Goal: Browse casually

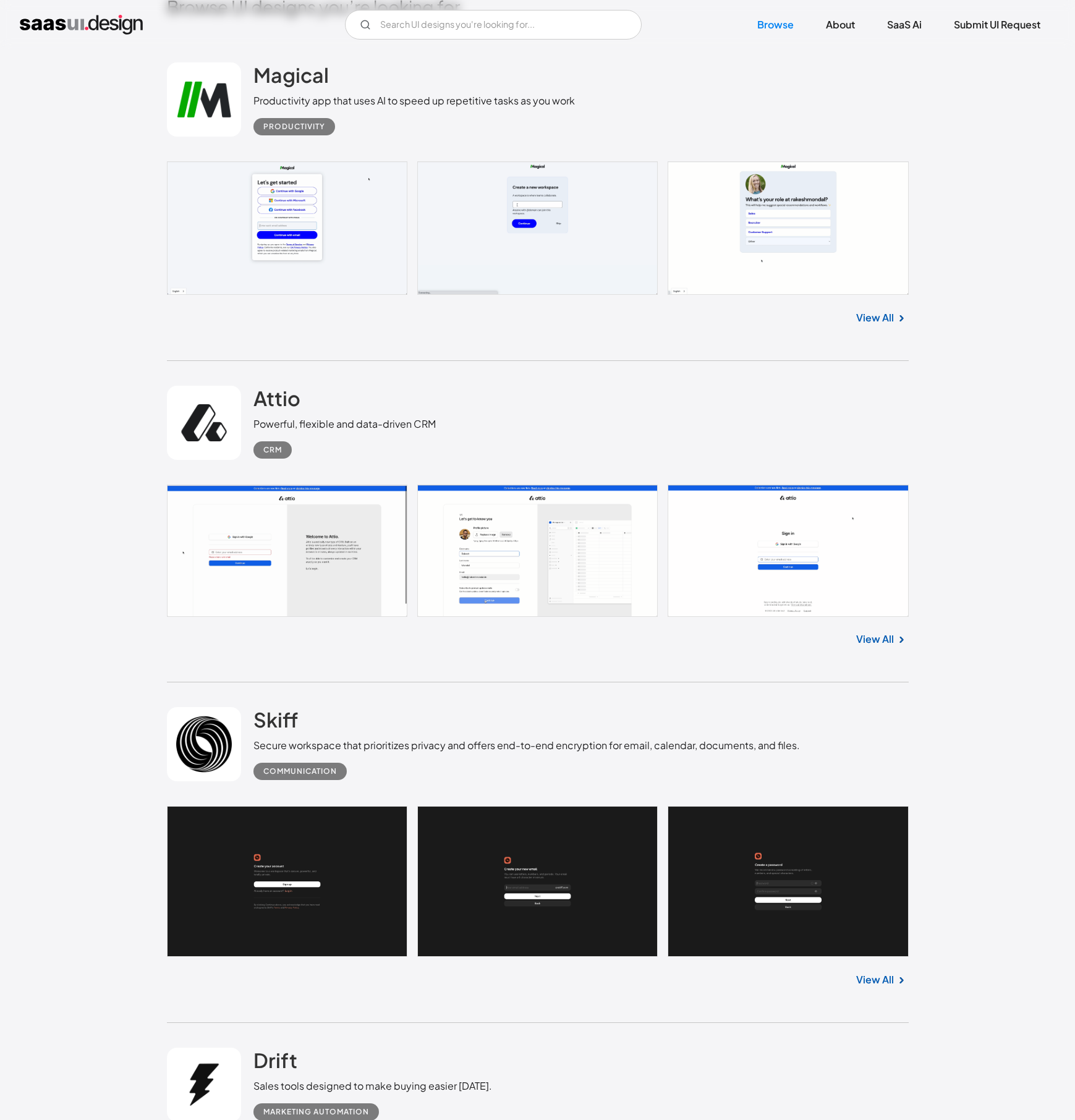
scroll to position [680, 0]
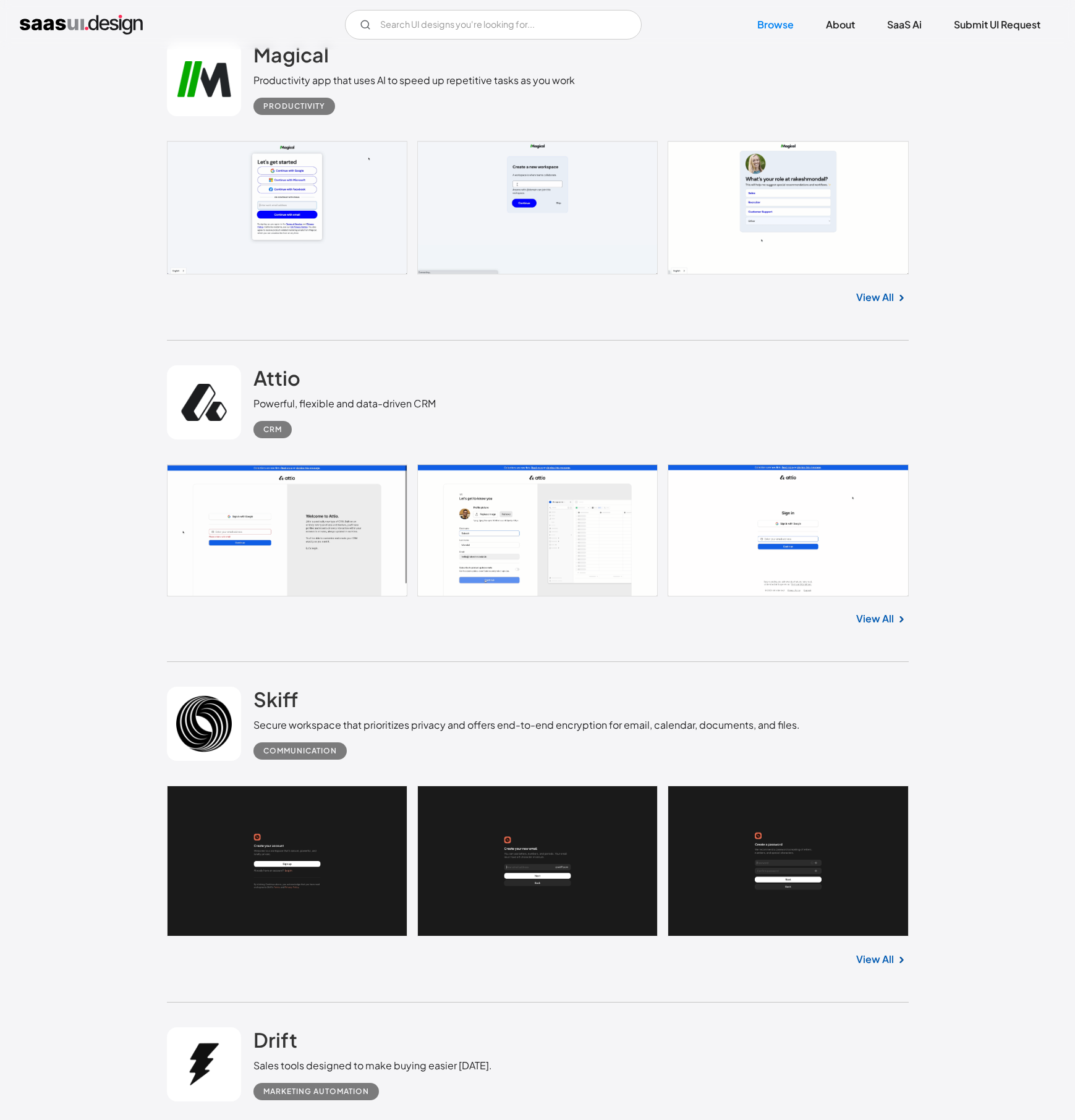
click at [275, 405] on div "Powerful, flexible and data-driven CRM" at bounding box center [344, 404] width 182 height 15
drag, startPoint x: 275, startPoint y: 405, endPoint x: 419, endPoint y: 405, distance: 144.0
click at [419, 405] on div "Powerful, flexible and data-driven CRM" at bounding box center [344, 404] width 182 height 15
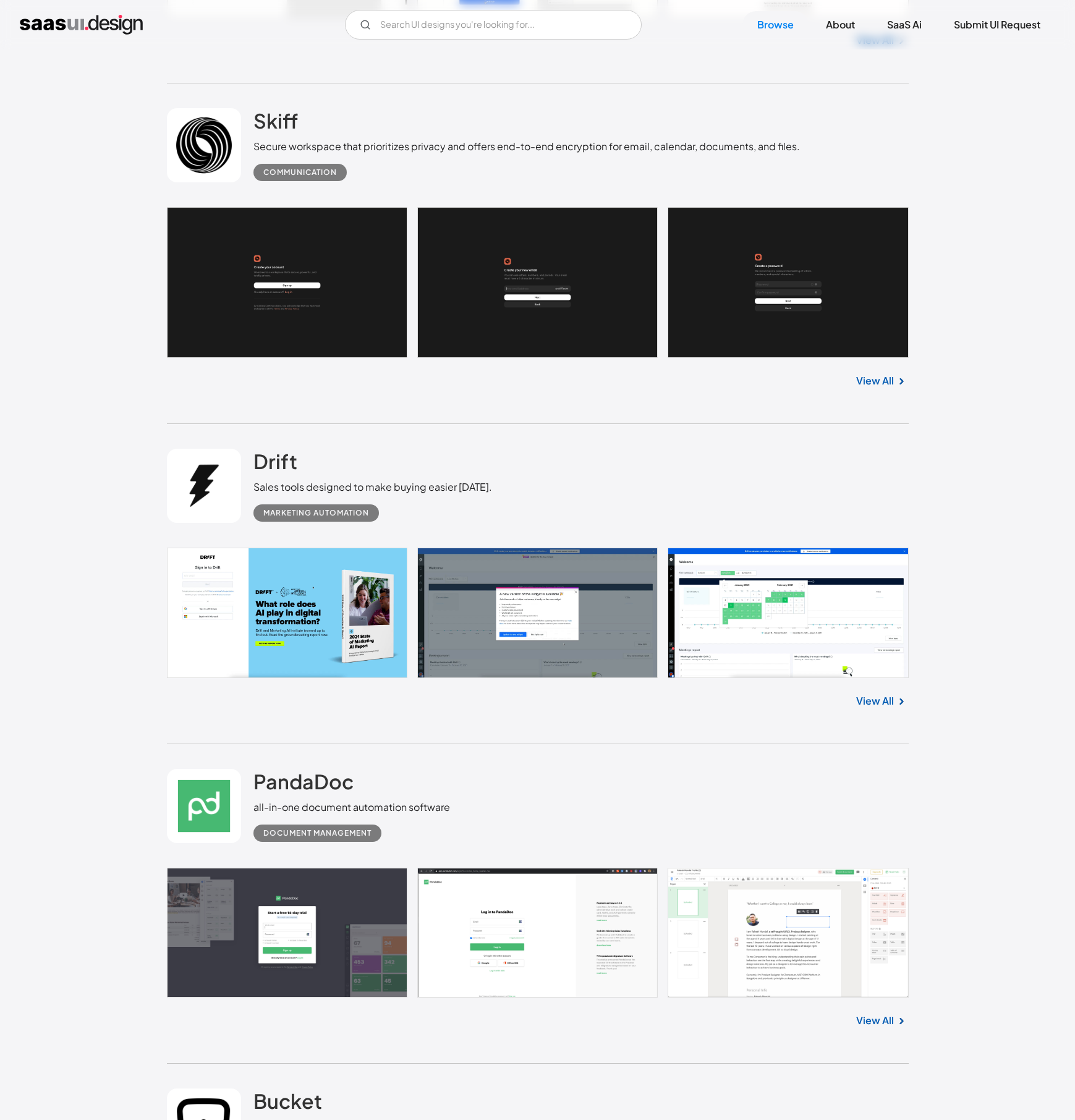
scroll to position [1422, 0]
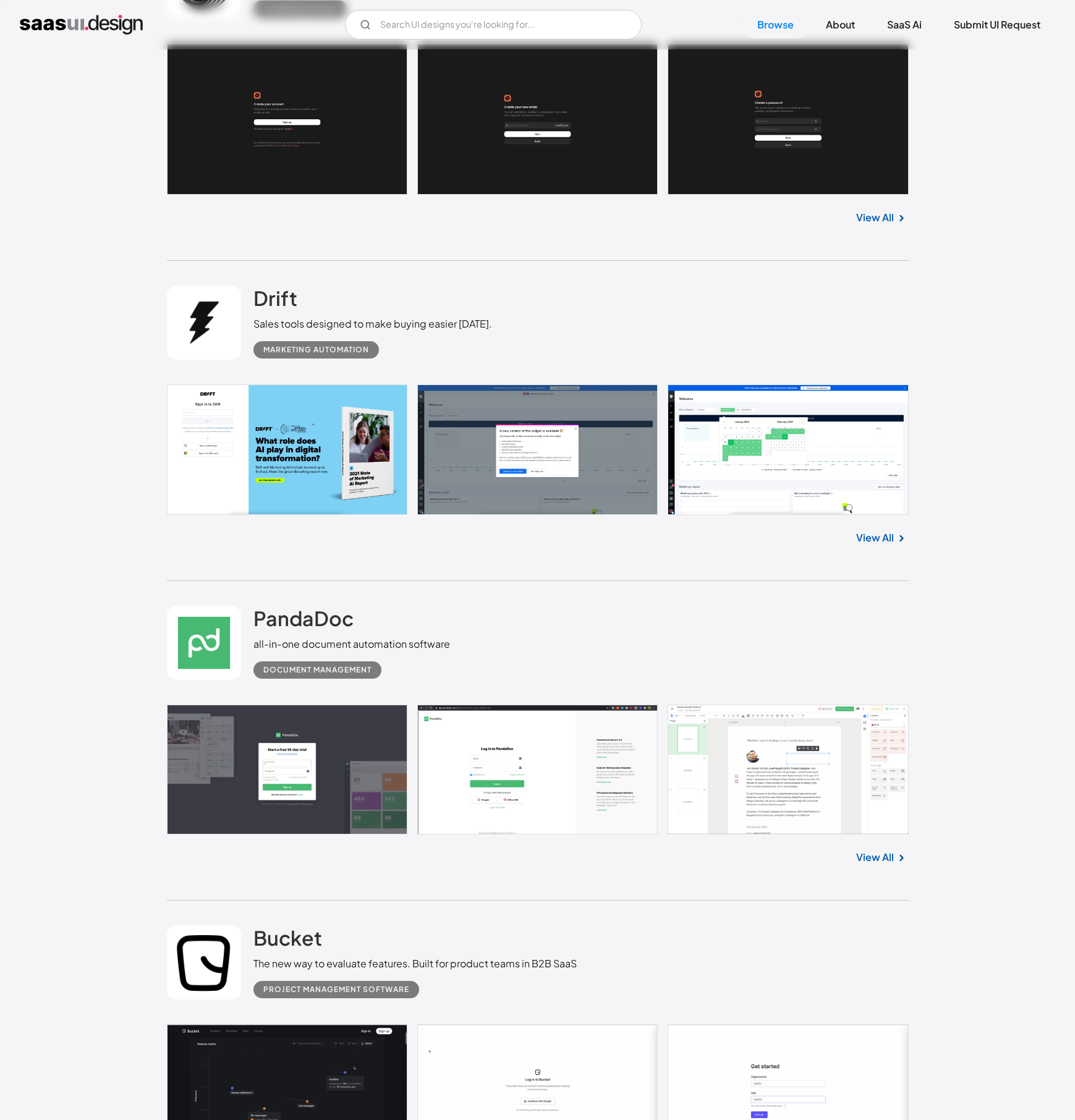
click at [723, 470] on link at bounding box center [538, 450] width 742 height 131
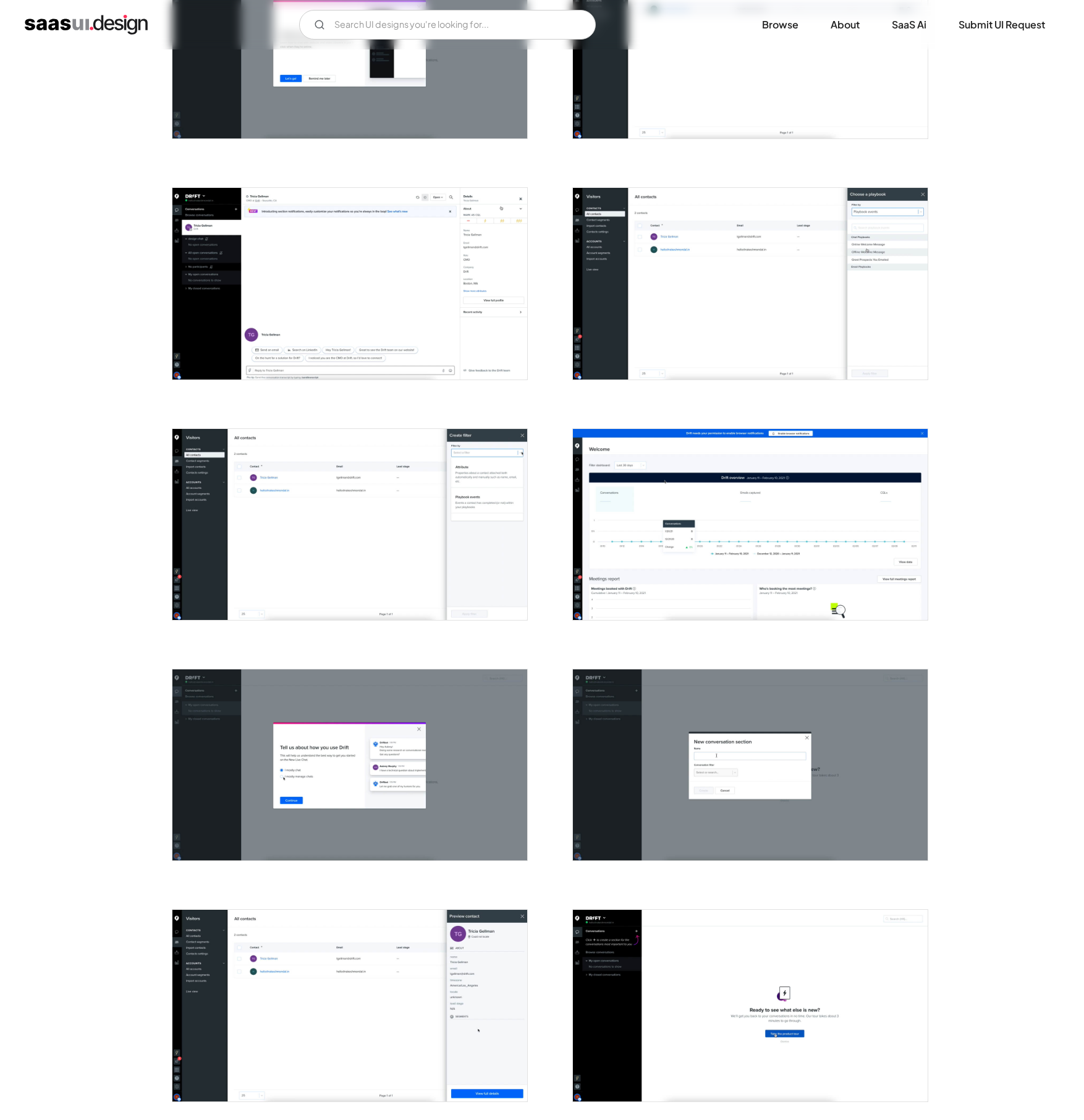
scroll to position [866, 0]
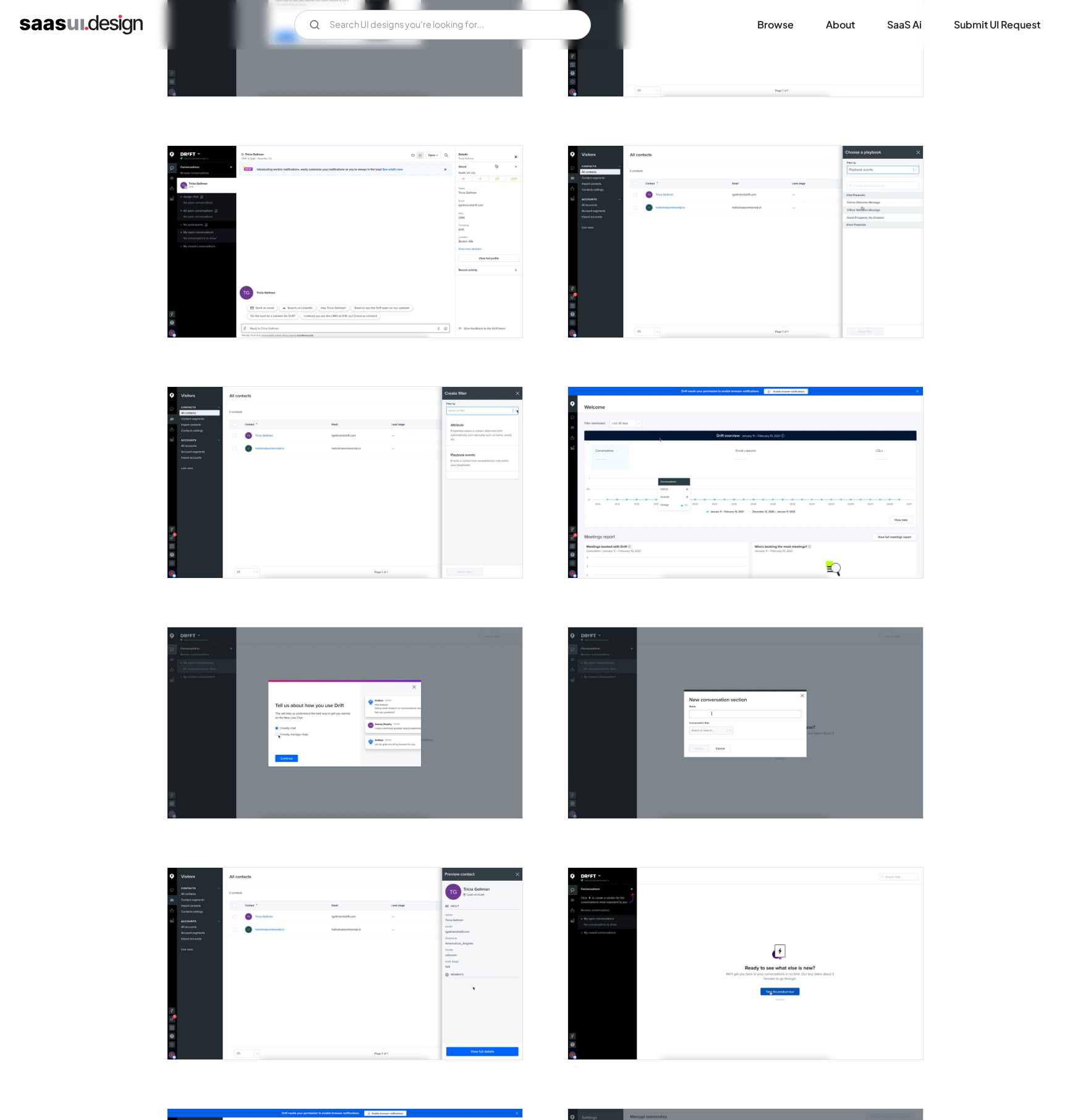
click at [703, 489] on img "open lightbox" at bounding box center [745, 482] width 355 height 191
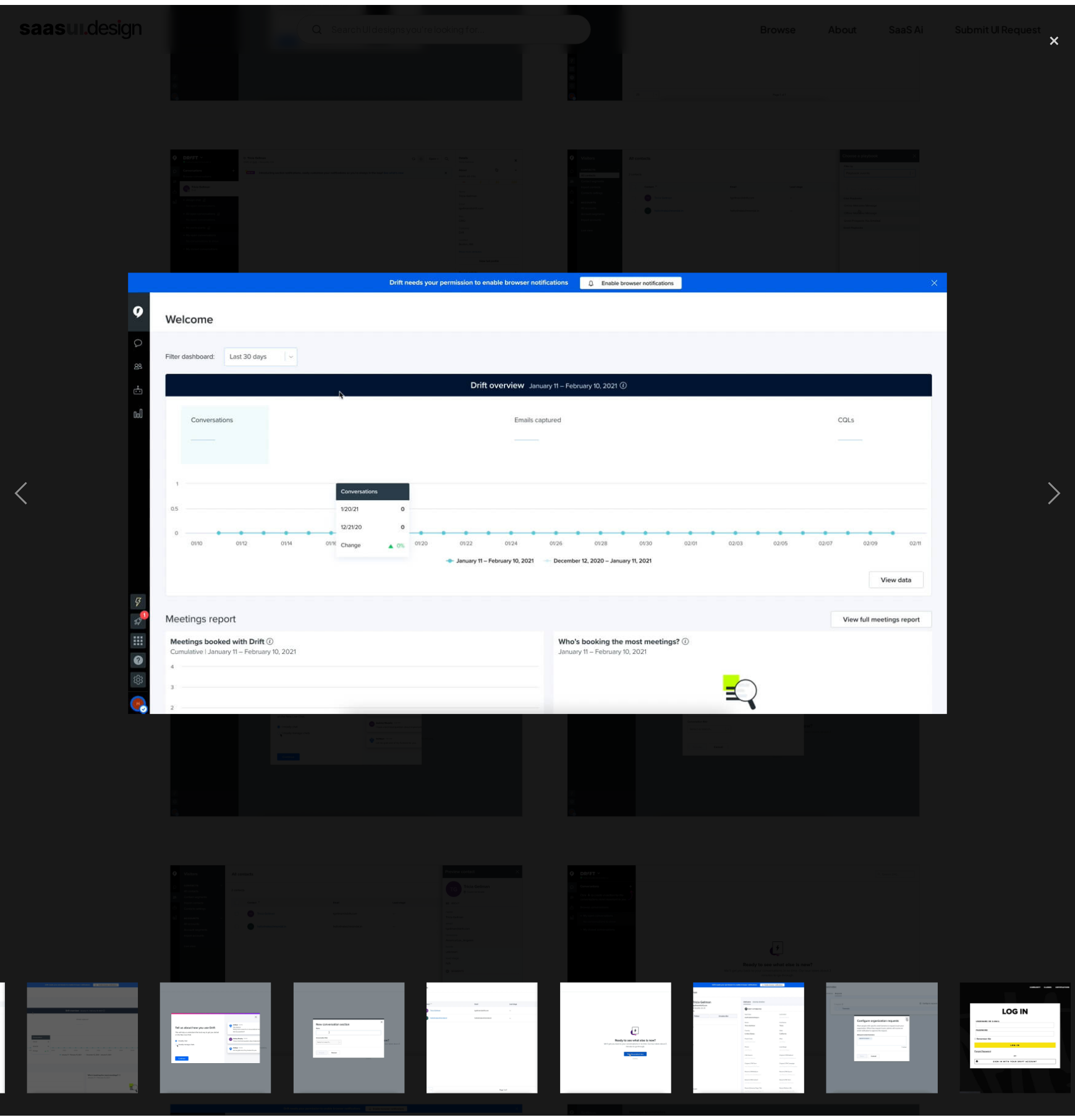
scroll to position [0, 1221]
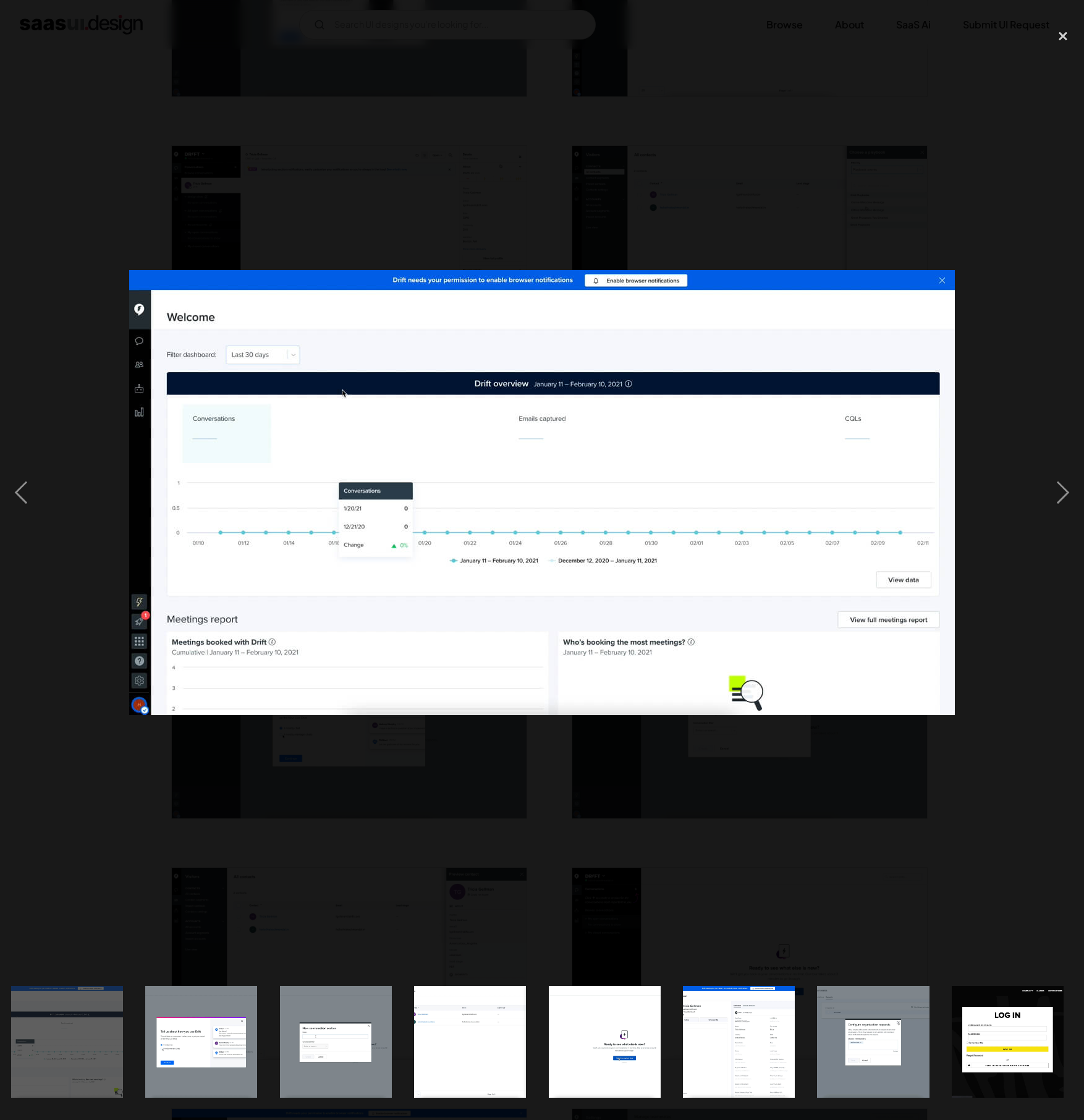
click at [204, 353] on img at bounding box center [542, 492] width 826 height 445
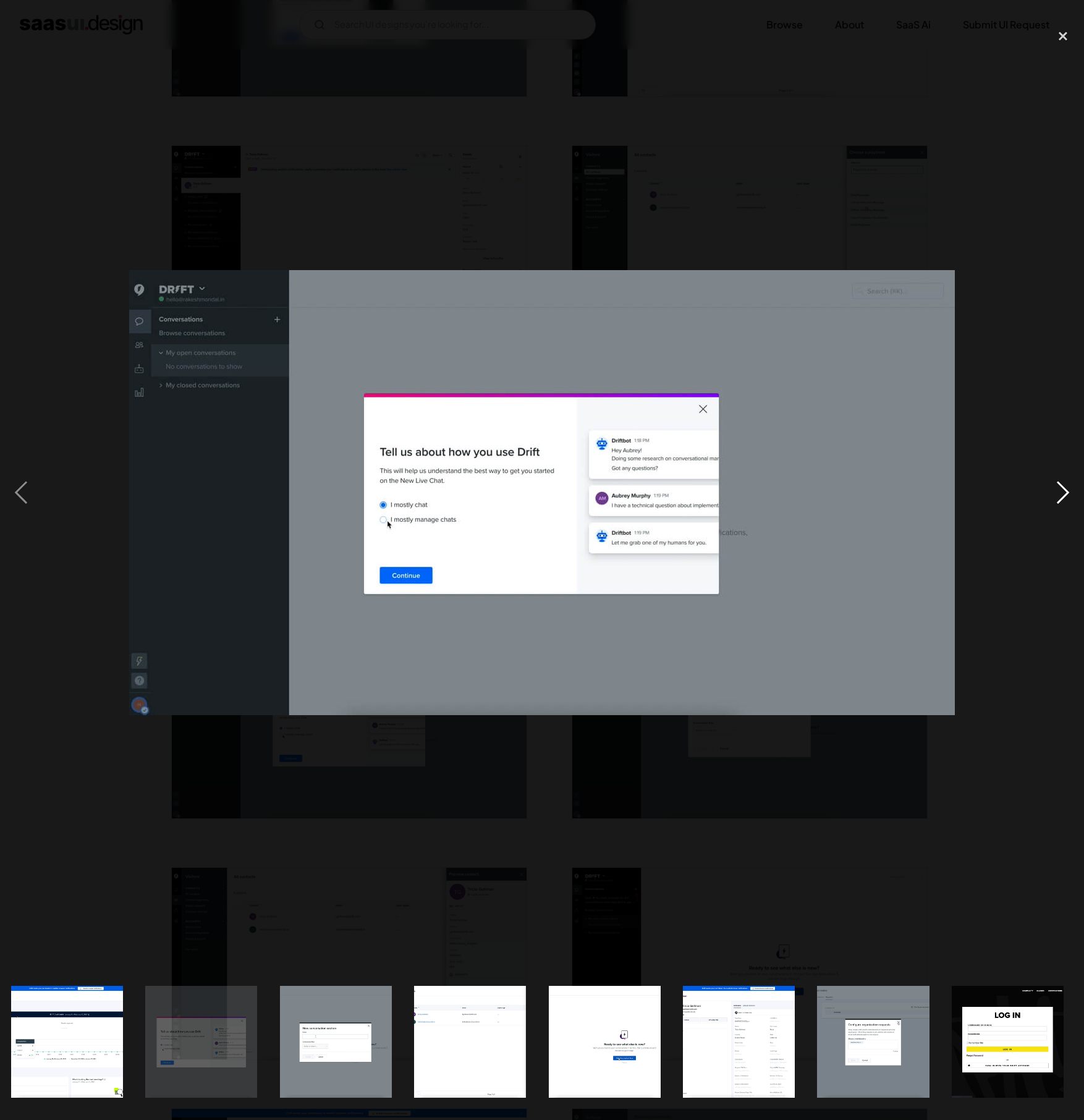
click at [1053, 480] on div "next image" at bounding box center [1063, 493] width 42 height 941
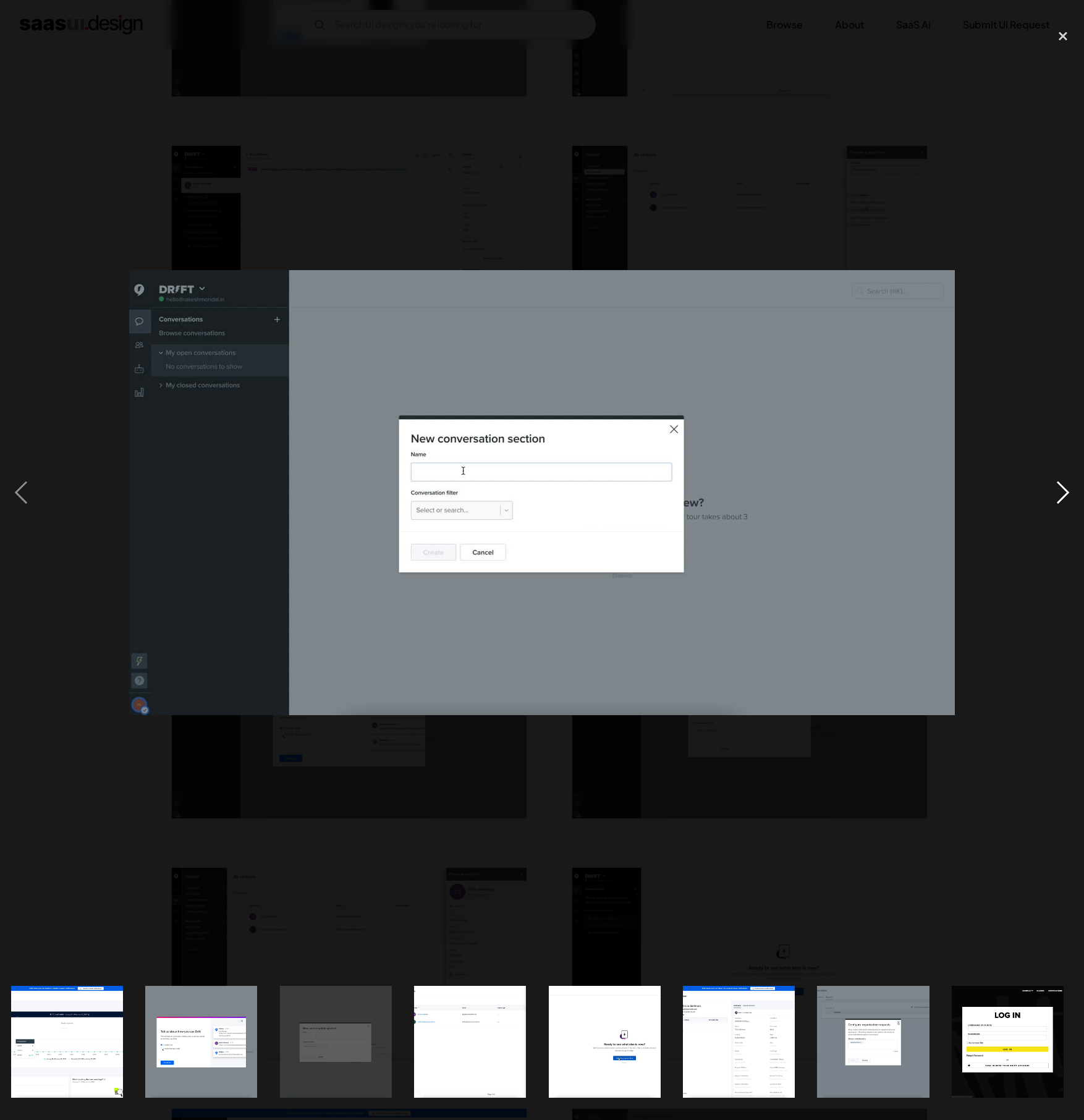
click at [1053, 480] on div "next image" at bounding box center [1063, 493] width 42 height 941
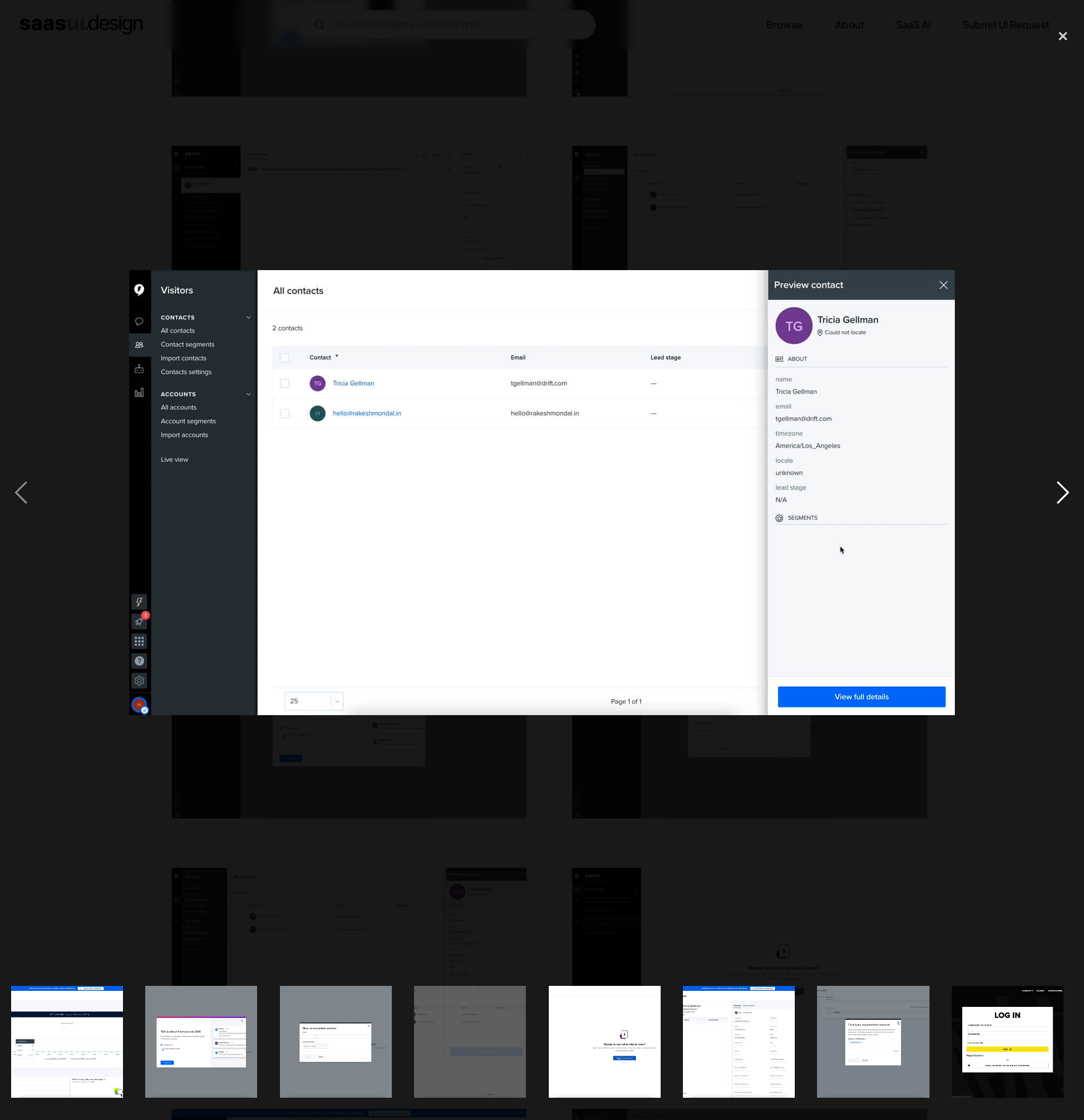
click at [1053, 480] on div "next image" at bounding box center [1063, 493] width 42 height 941
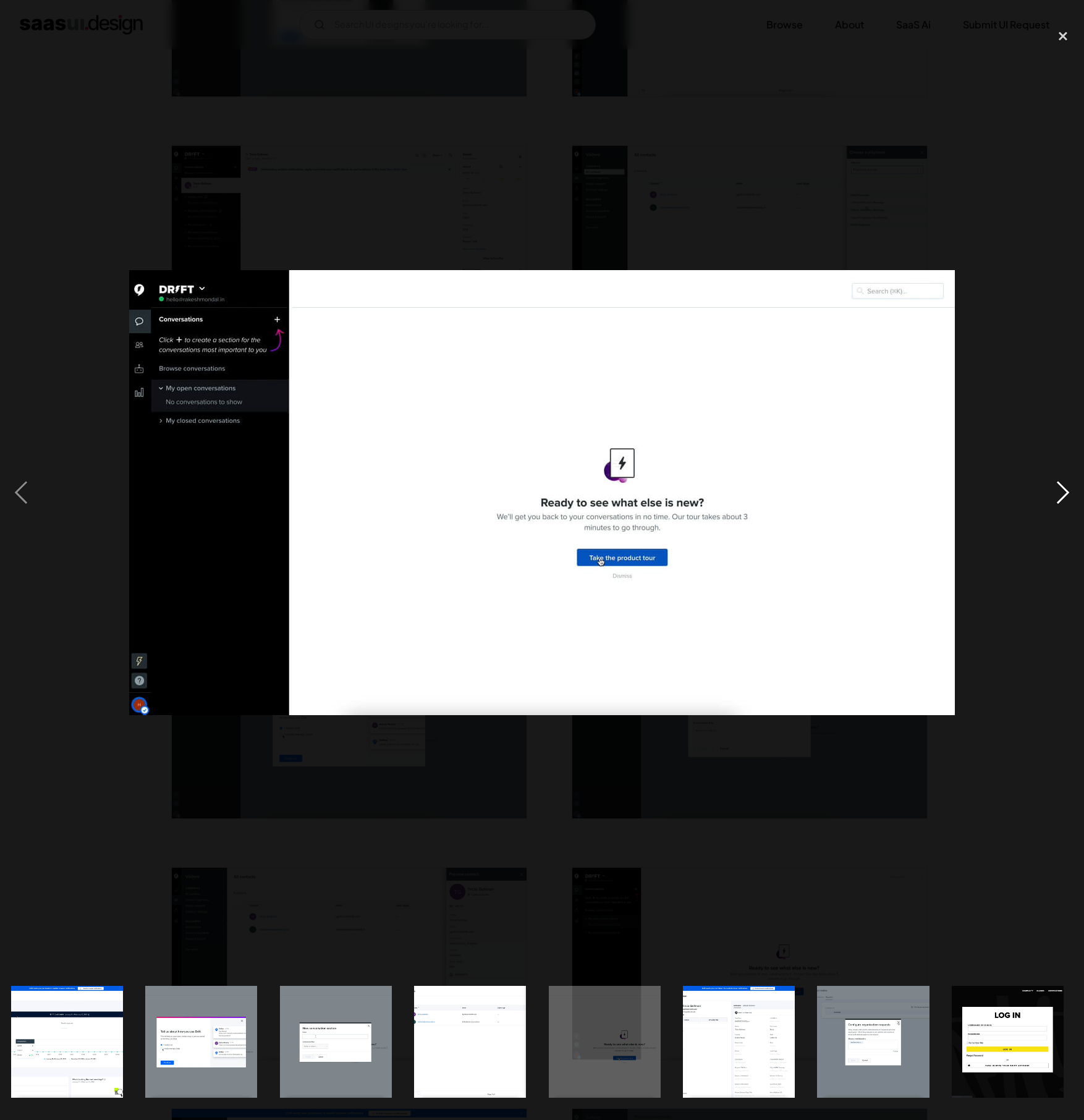
click at [1053, 480] on div "next image" at bounding box center [1063, 493] width 42 height 941
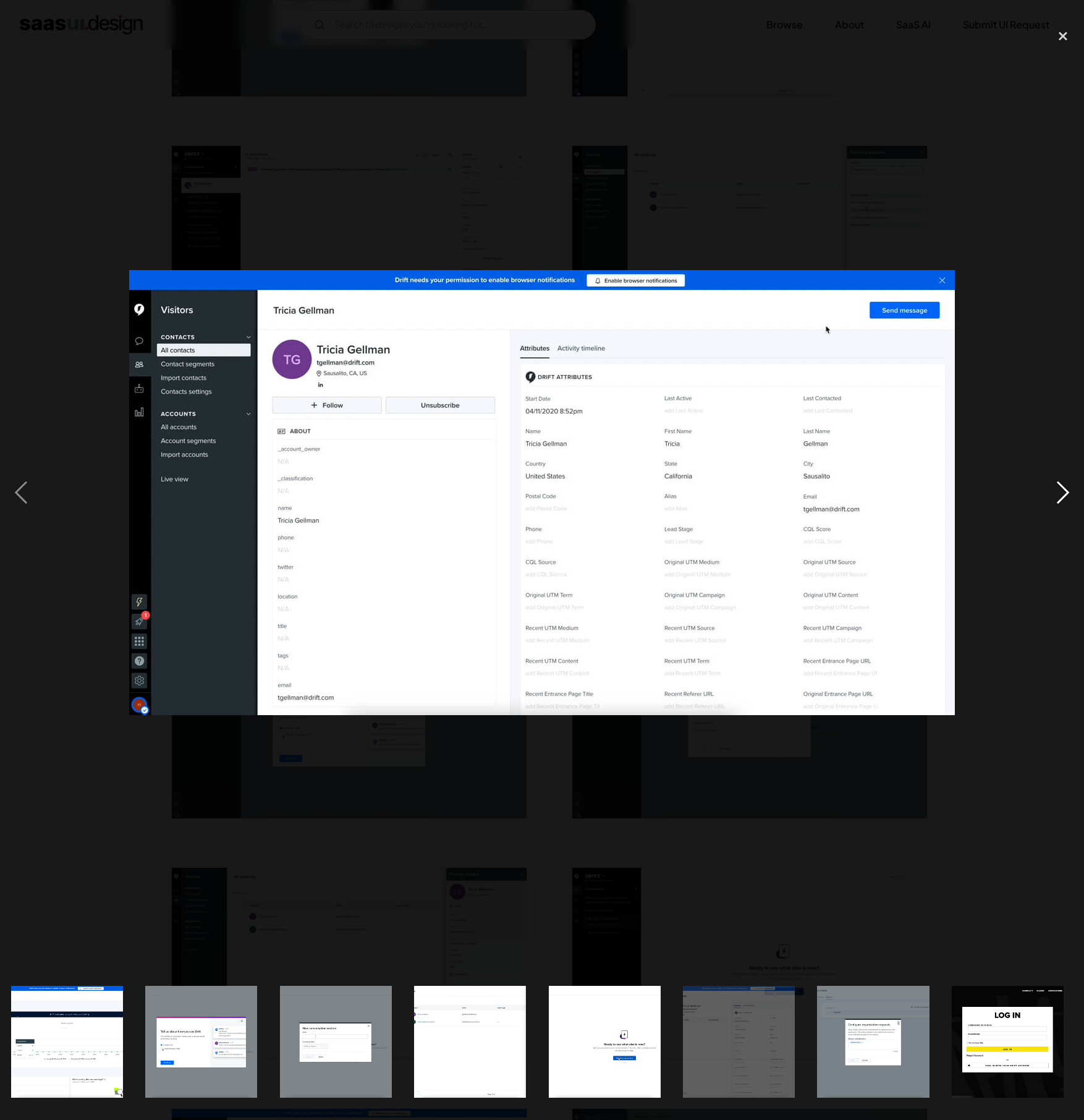
click at [1053, 480] on div "next image" at bounding box center [1063, 493] width 42 height 941
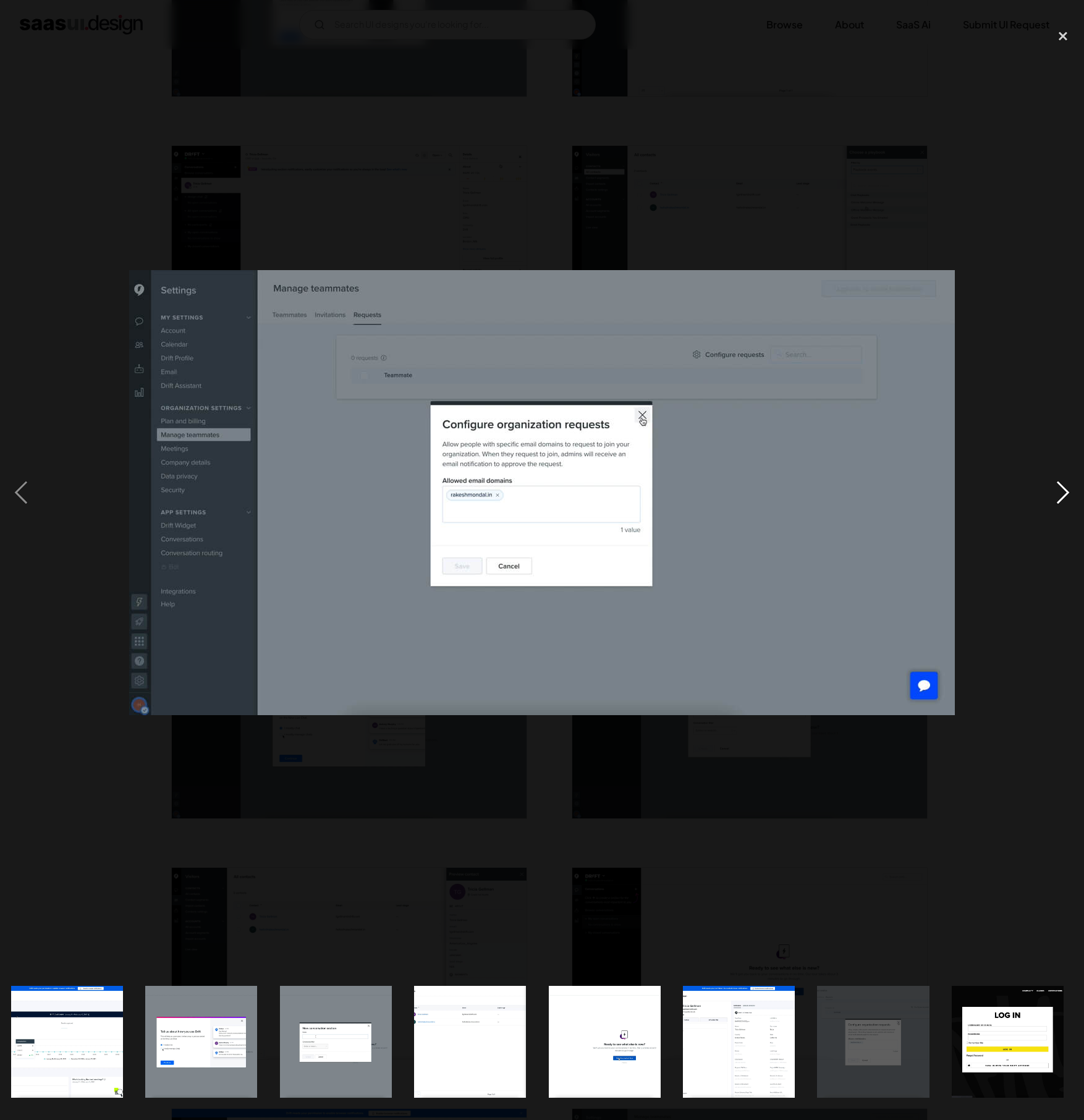
click at [1053, 480] on div "next image" at bounding box center [1063, 493] width 42 height 941
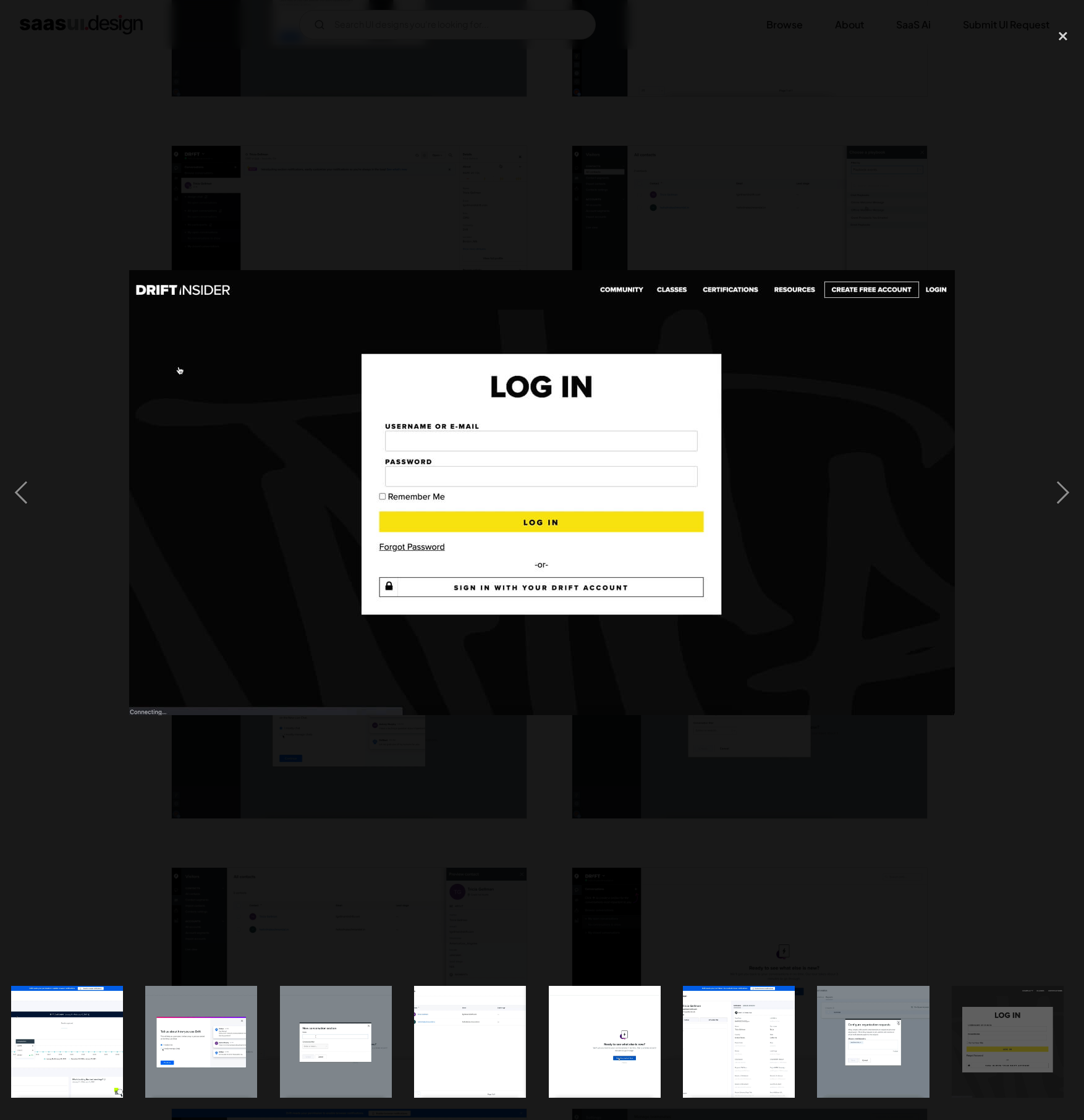
click at [1025, 381] on div at bounding box center [542, 493] width 1084 height 941
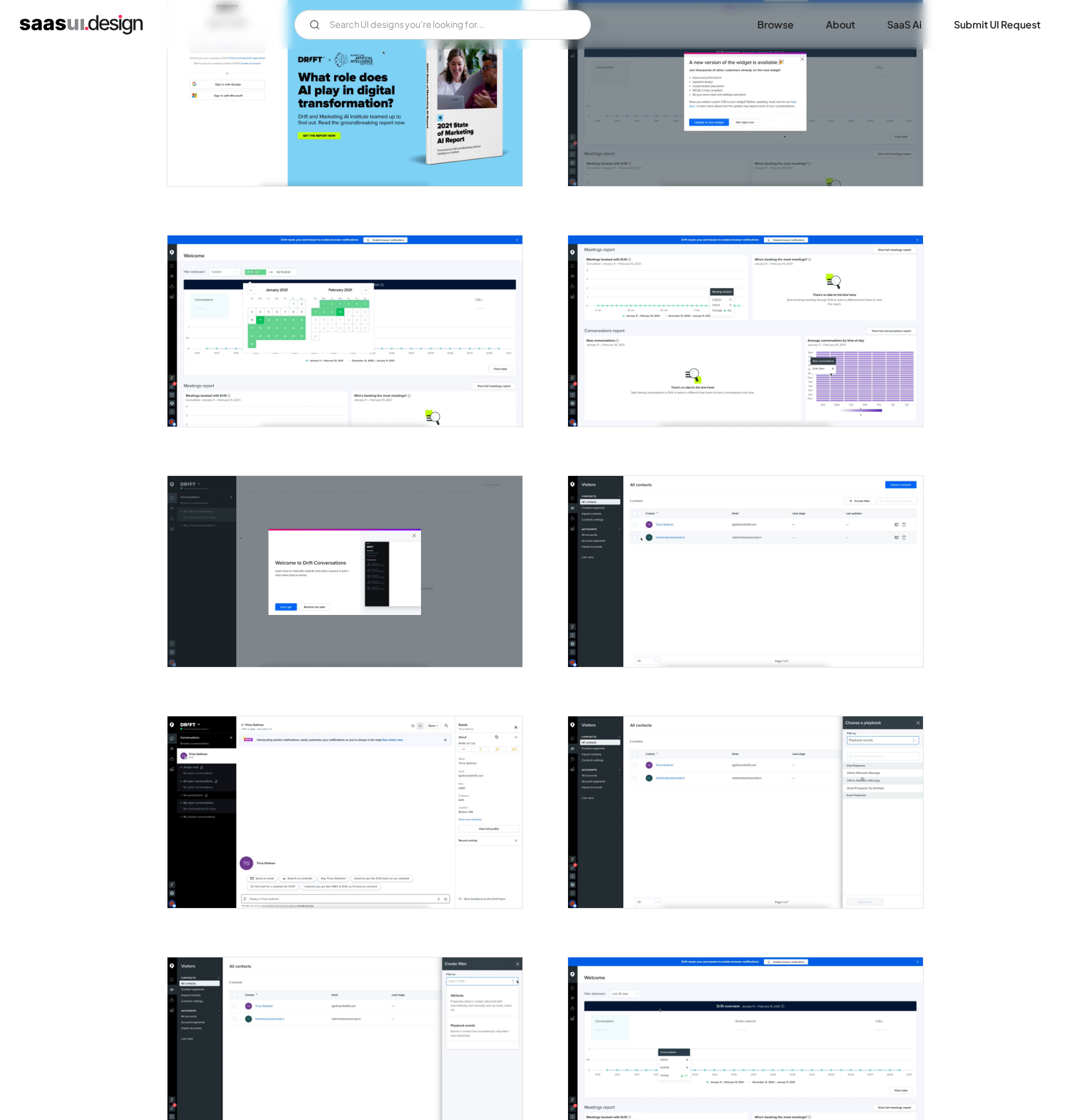
scroll to position [0, 0]
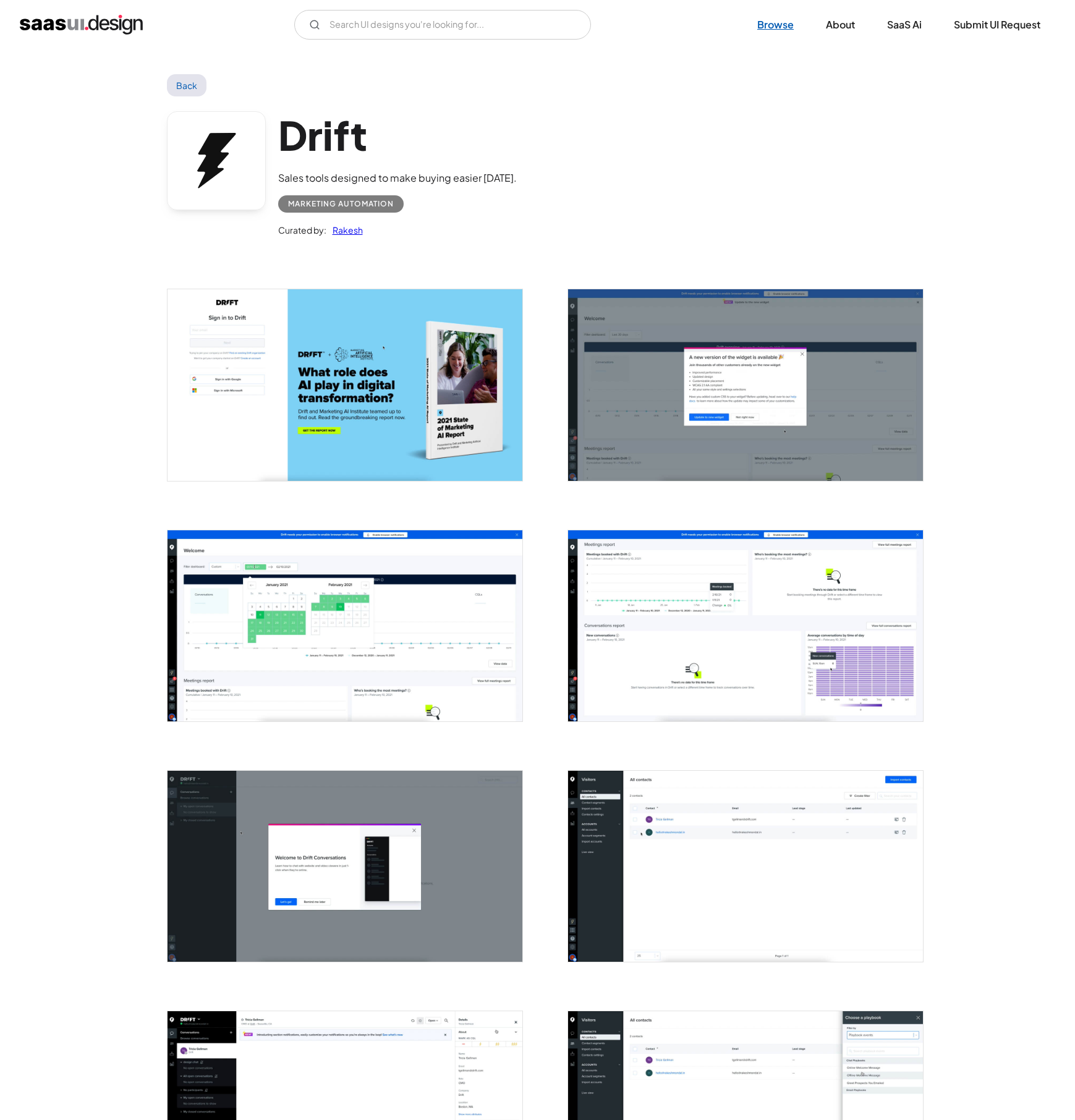
click at [769, 26] on link "Browse" at bounding box center [776, 25] width 66 height 27
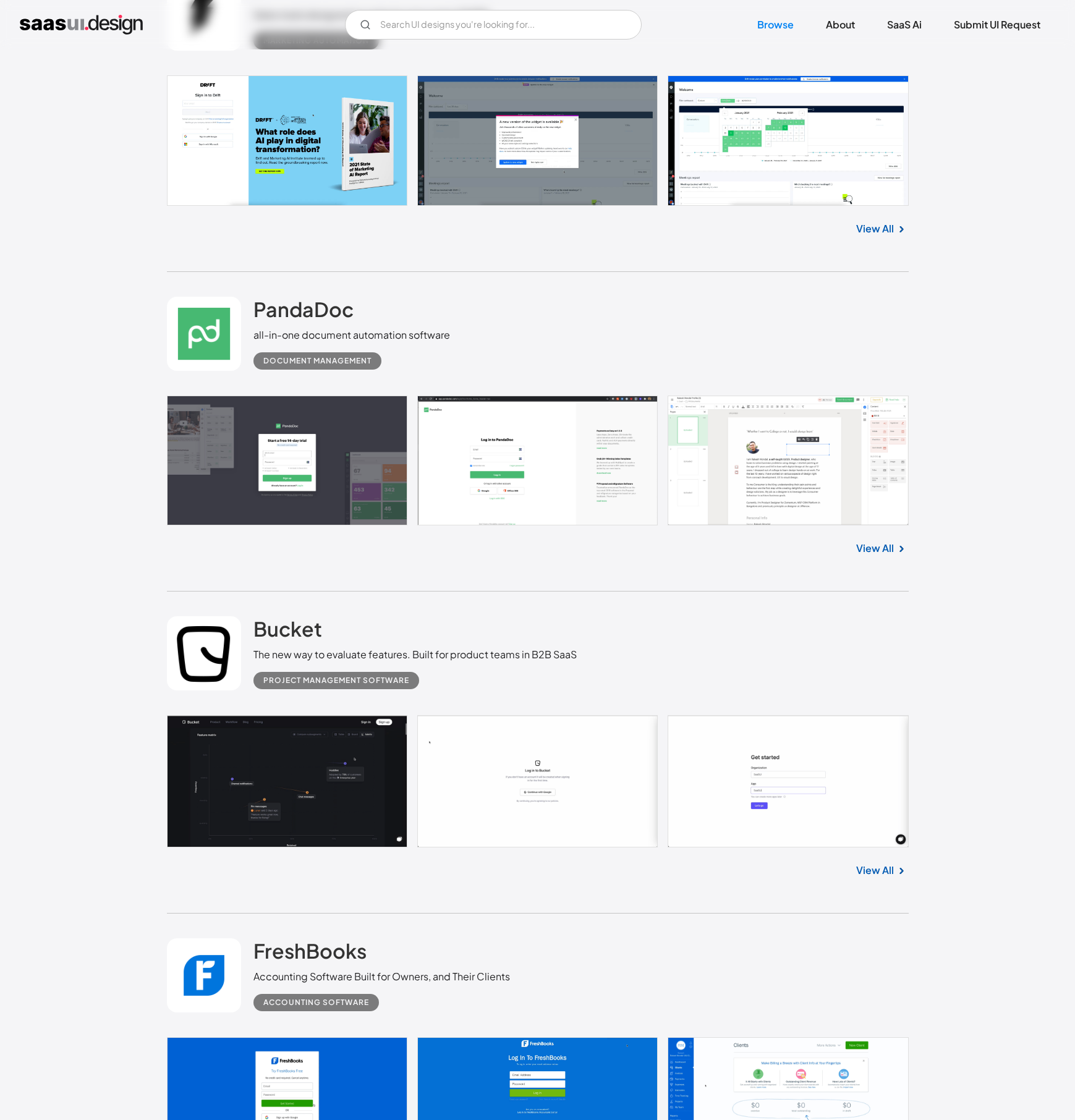
scroll to position [1793, 0]
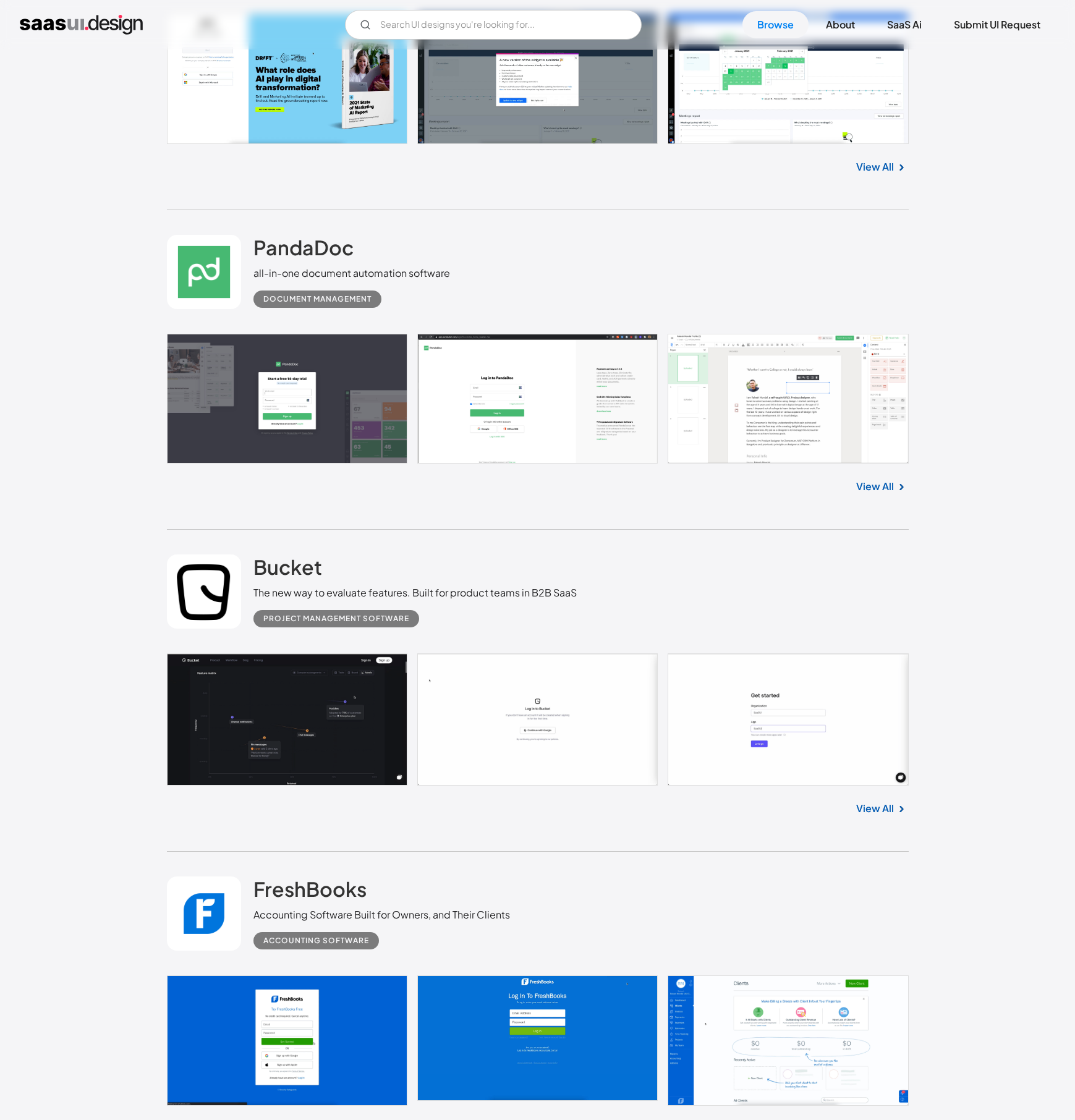
click at [884, 488] on link "View All" at bounding box center [875, 487] width 38 height 15
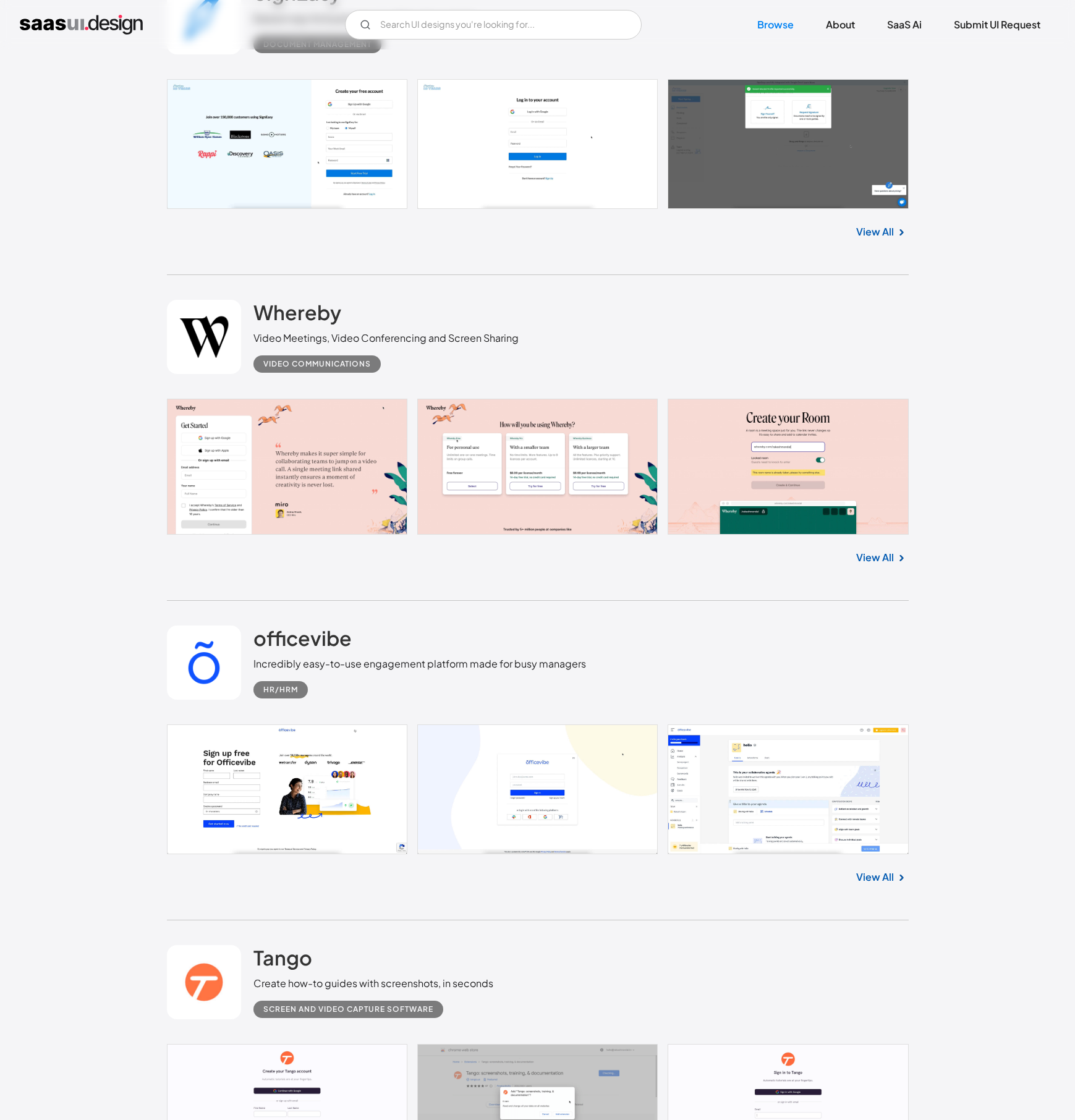
scroll to position [3833, 0]
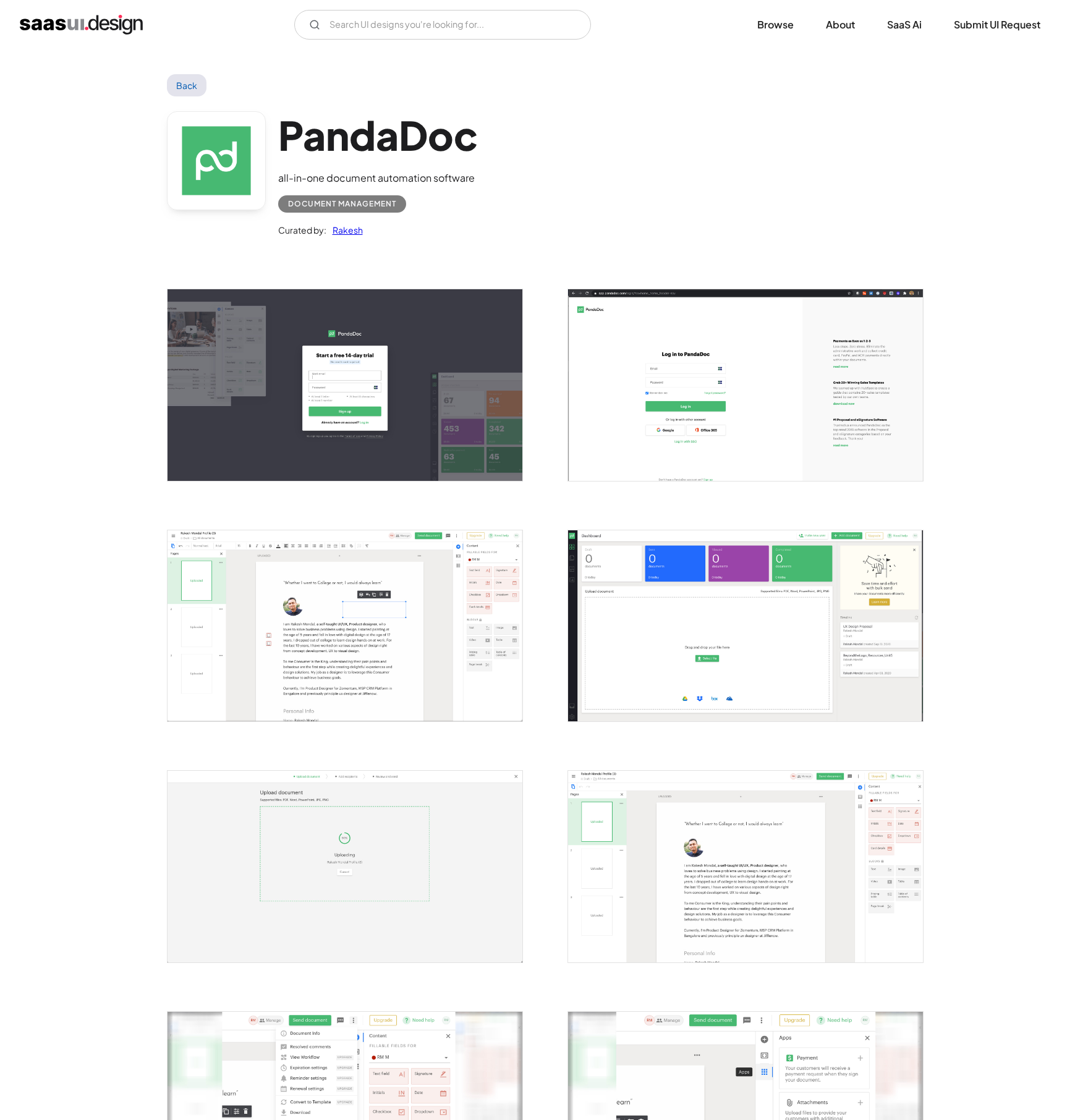
click at [189, 78] on link "Back" at bounding box center [187, 85] width 40 height 23
